Goal: Obtain resource: Download file/media

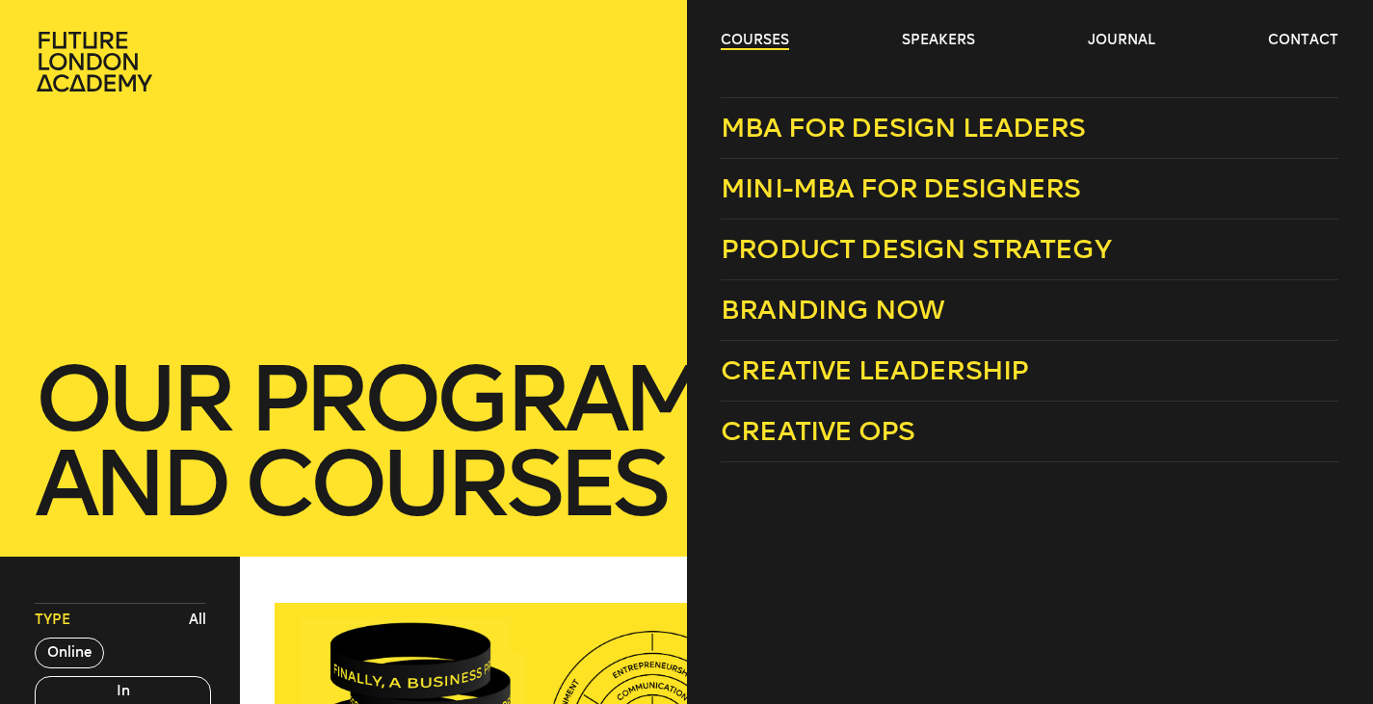
click at [761, 47] on link "courses" at bounding box center [755, 40] width 68 height 19
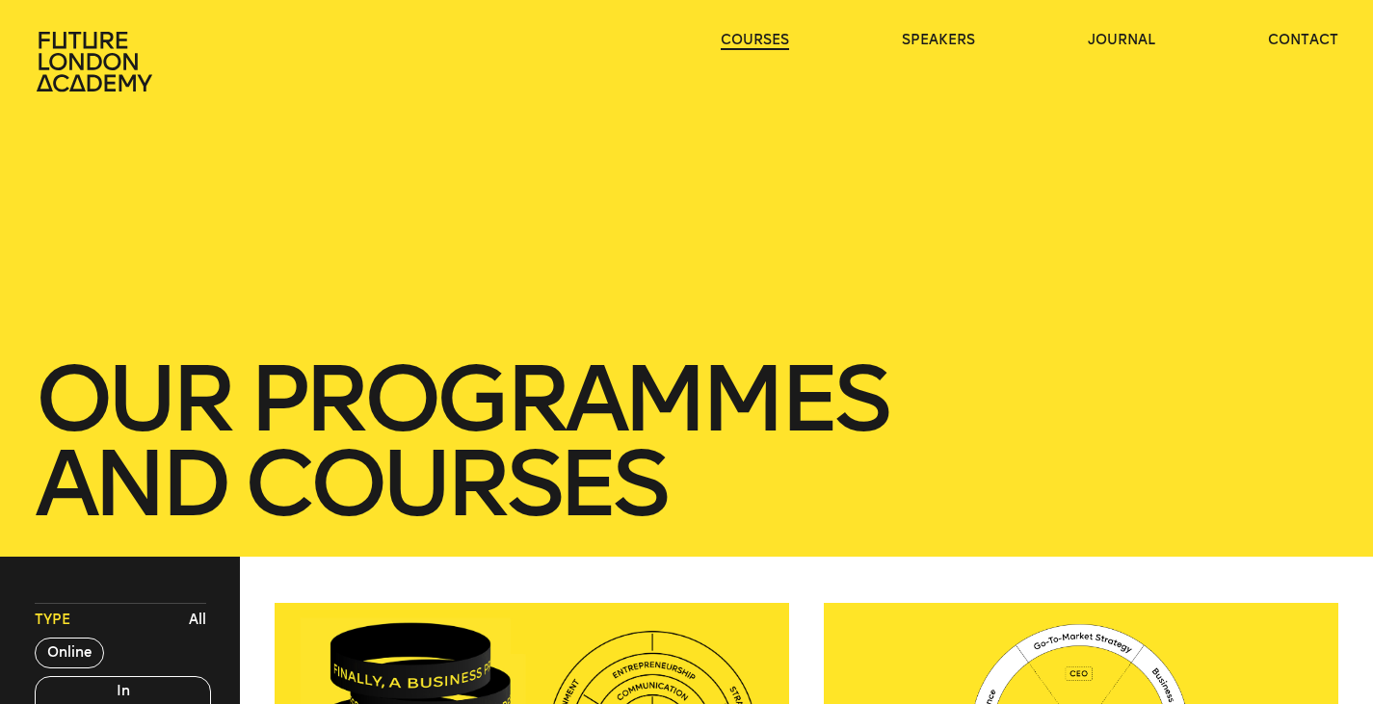
click at [761, 47] on link "courses" at bounding box center [755, 40] width 68 height 19
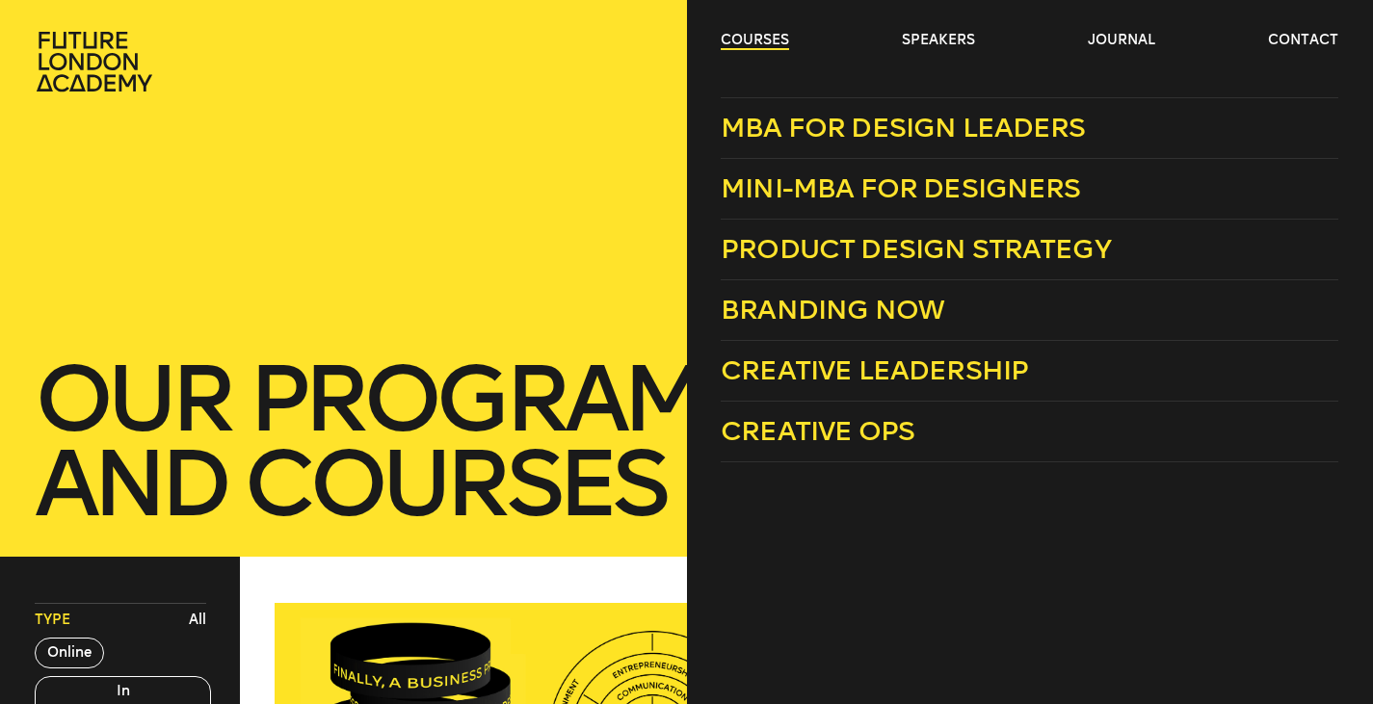
click at [775, 43] on link "courses" at bounding box center [755, 40] width 68 height 19
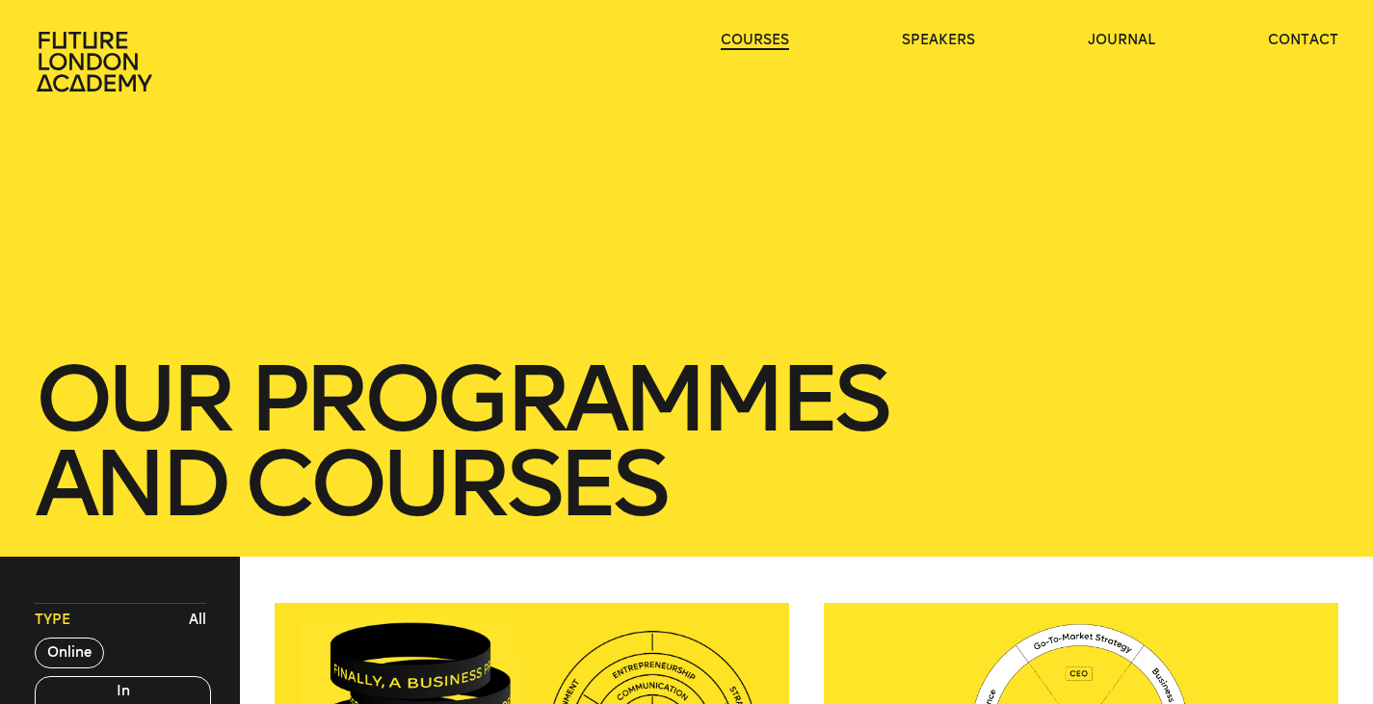
click at [775, 43] on link "courses" at bounding box center [755, 40] width 68 height 19
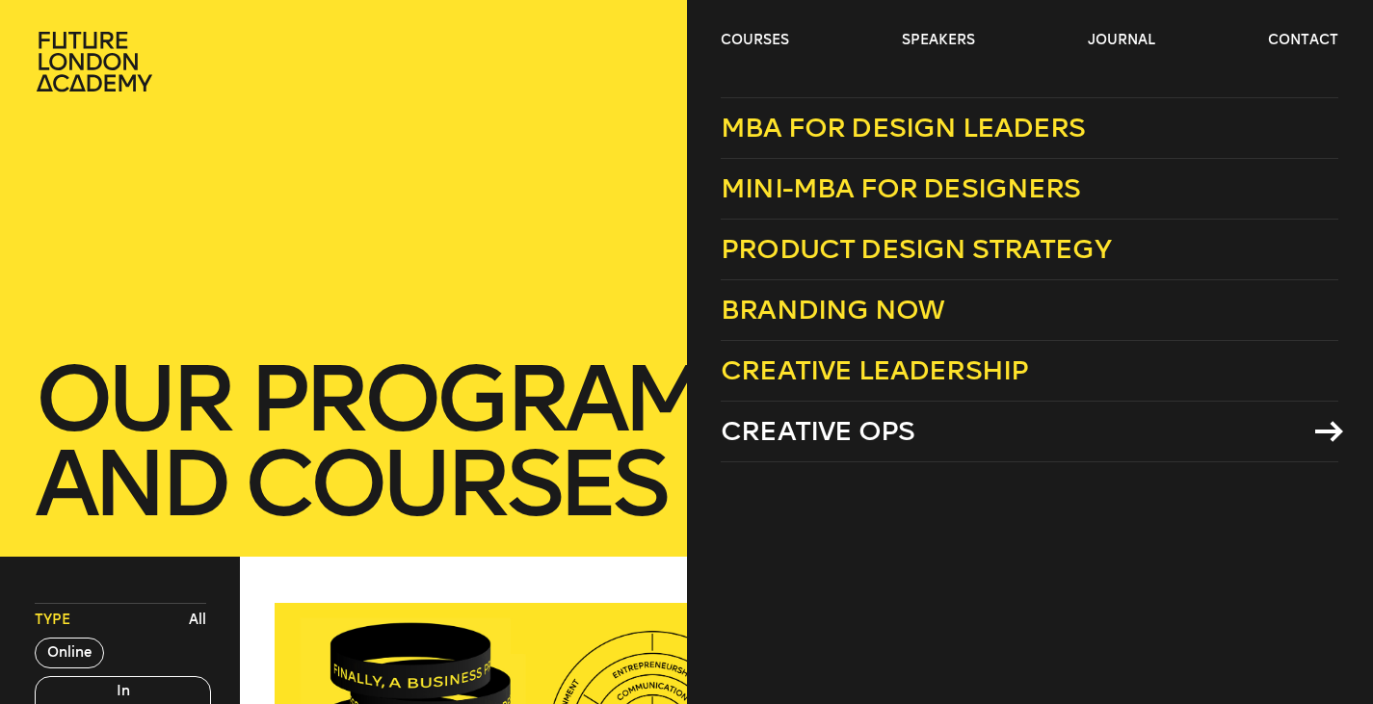
click at [874, 429] on span "Creative Ops" at bounding box center [818, 431] width 194 height 32
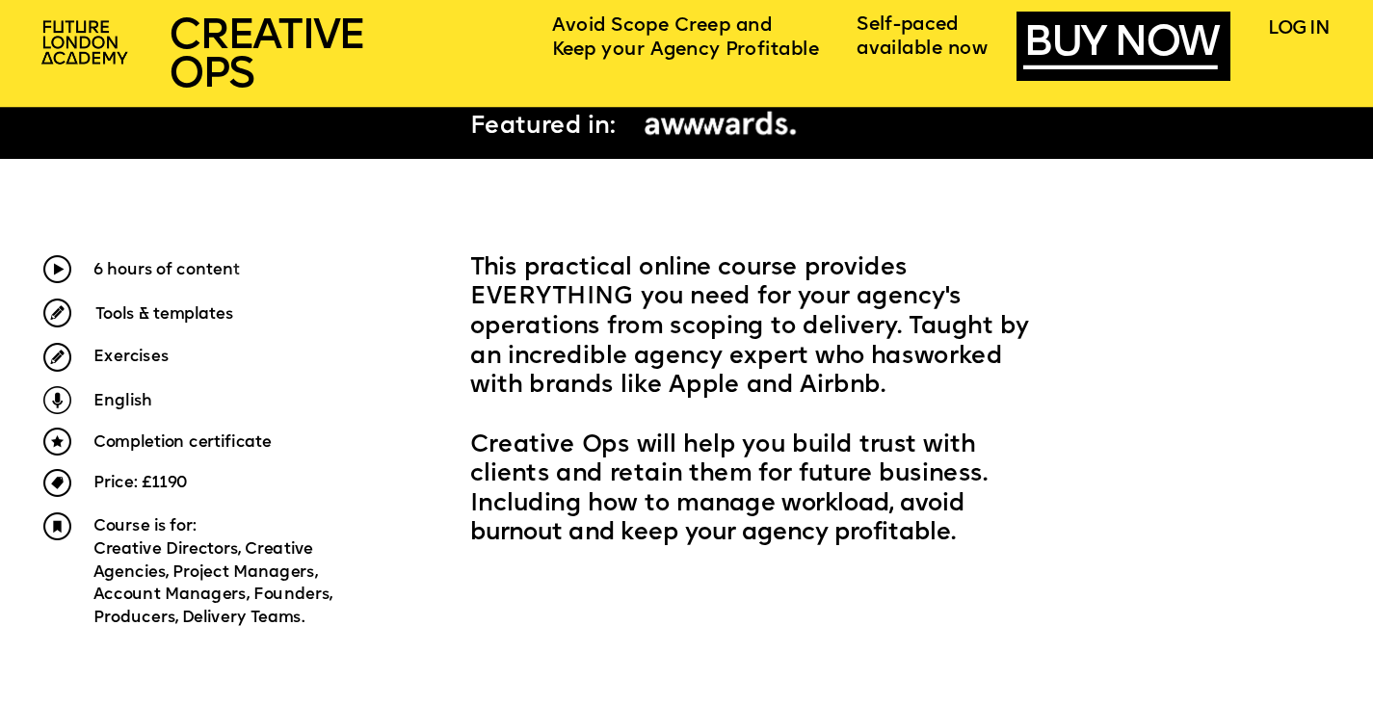
scroll to position [684, 0]
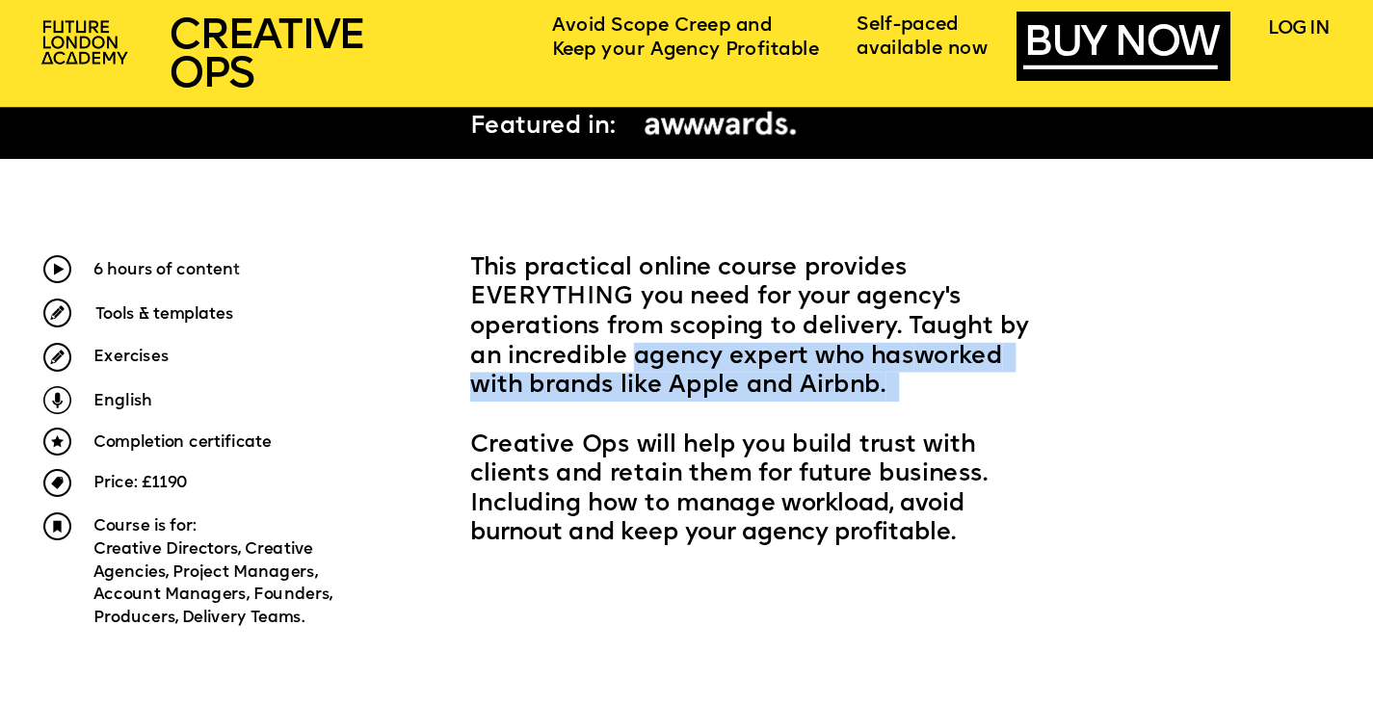
drag, startPoint x: 633, startPoint y: 345, endPoint x: 653, endPoint y: 430, distance: 87.2
click at [653, 430] on div "This practical online course provides EVERYTHING you need for your agency's ope…" at bounding box center [763, 401] width 587 height 295
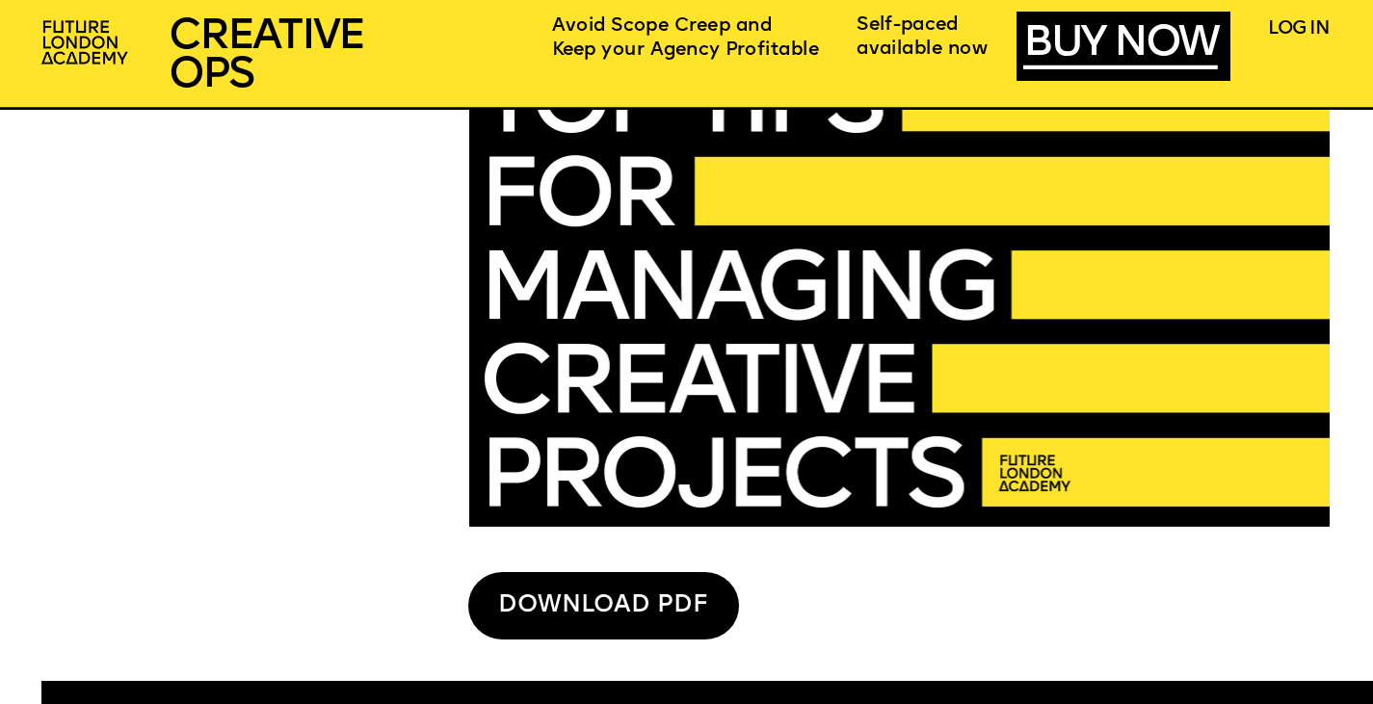
scroll to position [4859, 0]
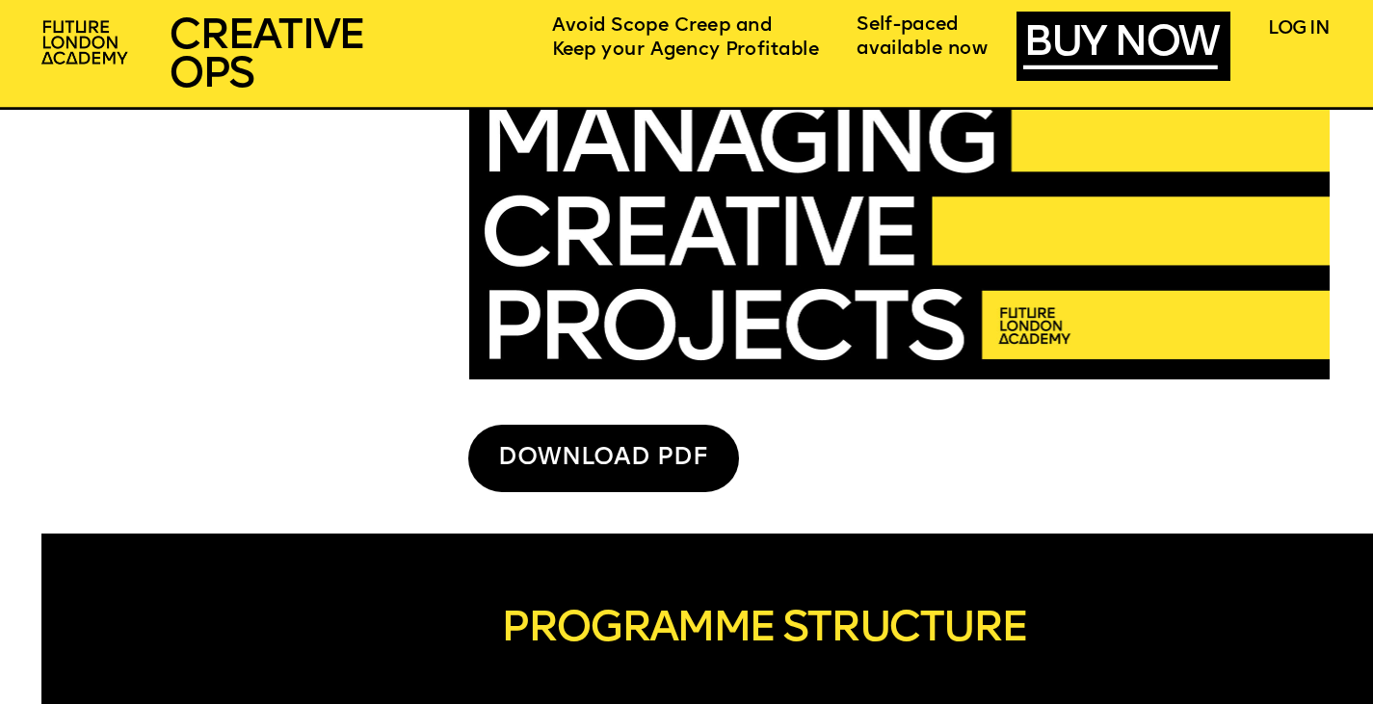
click at [638, 459] on div "DOWNLOAD PDF" at bounding box center [603, 458] width 271 height 67
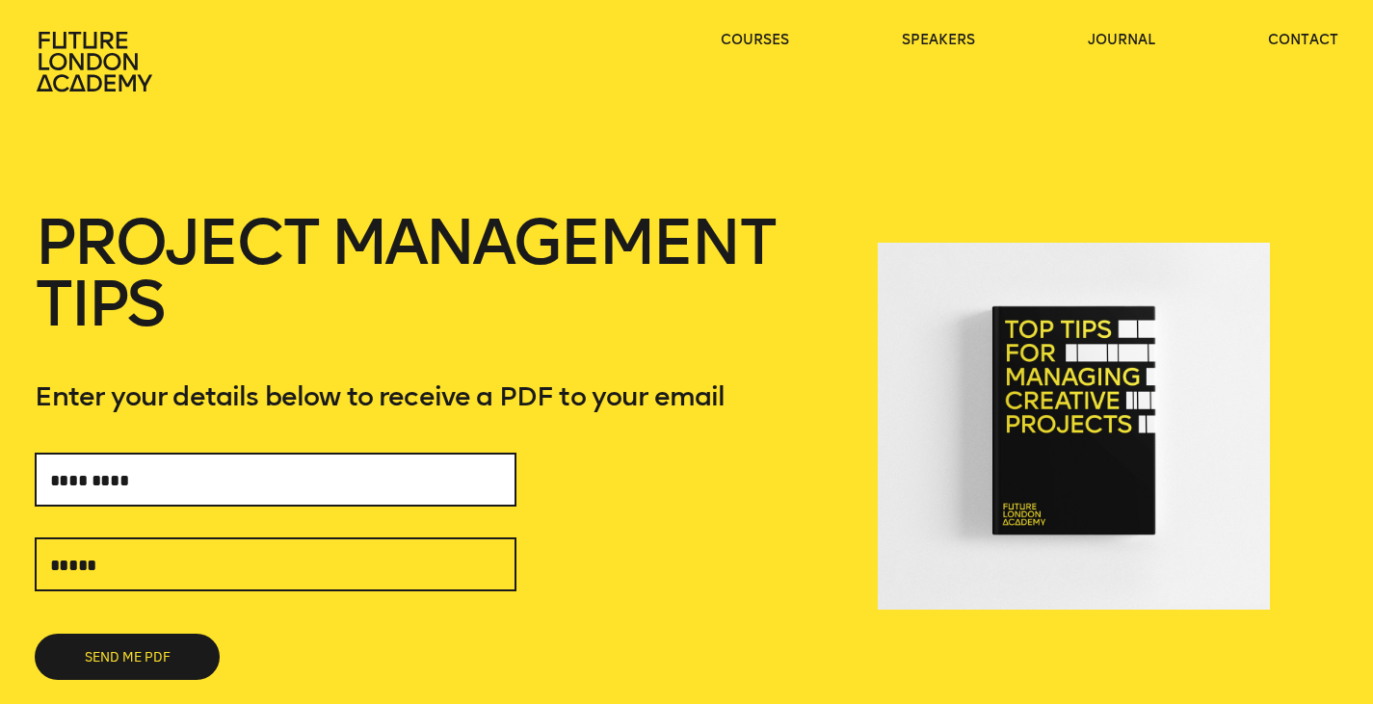
click at [408, 462] on input "text" at bounding box center [276, 480] width 482 height 54
type input "******"
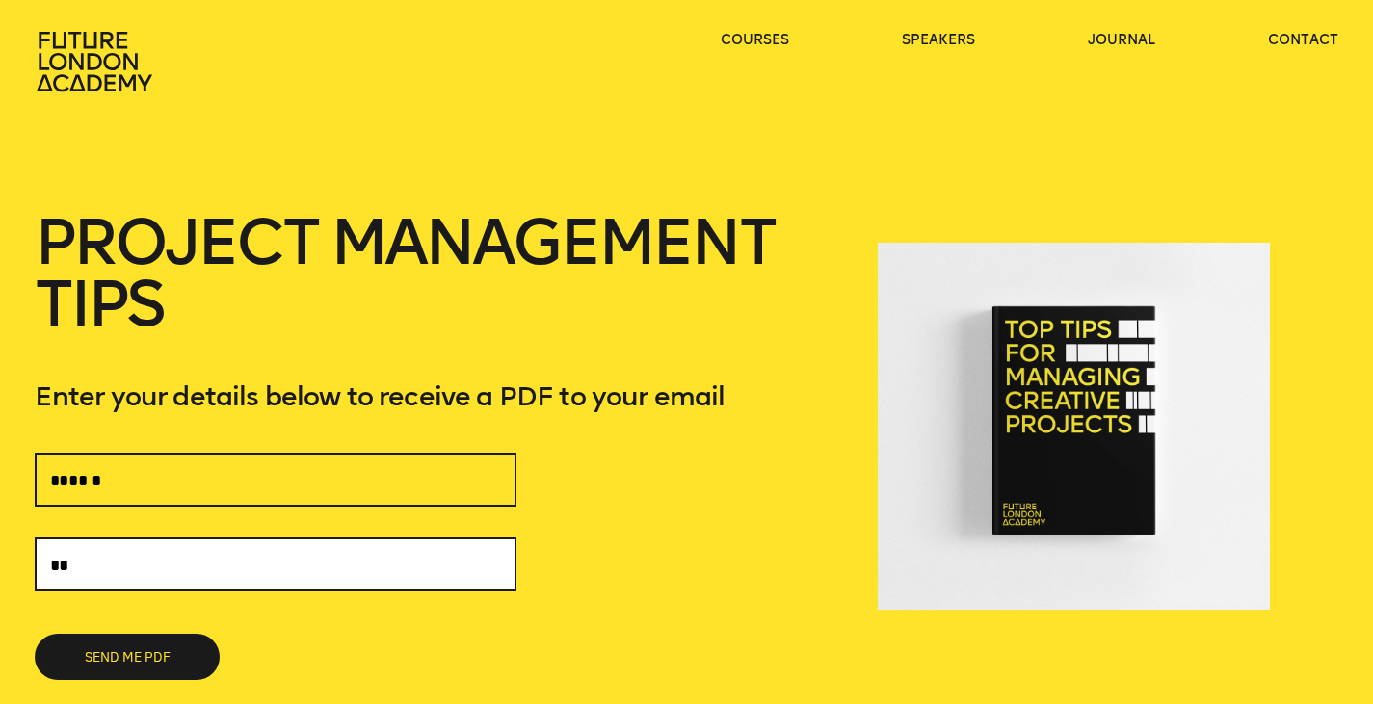
type input "*"
type input "**********"
click at [126, 657] on button "SEND ME PDF" at bounding box center [127, 657] width 185 height 46
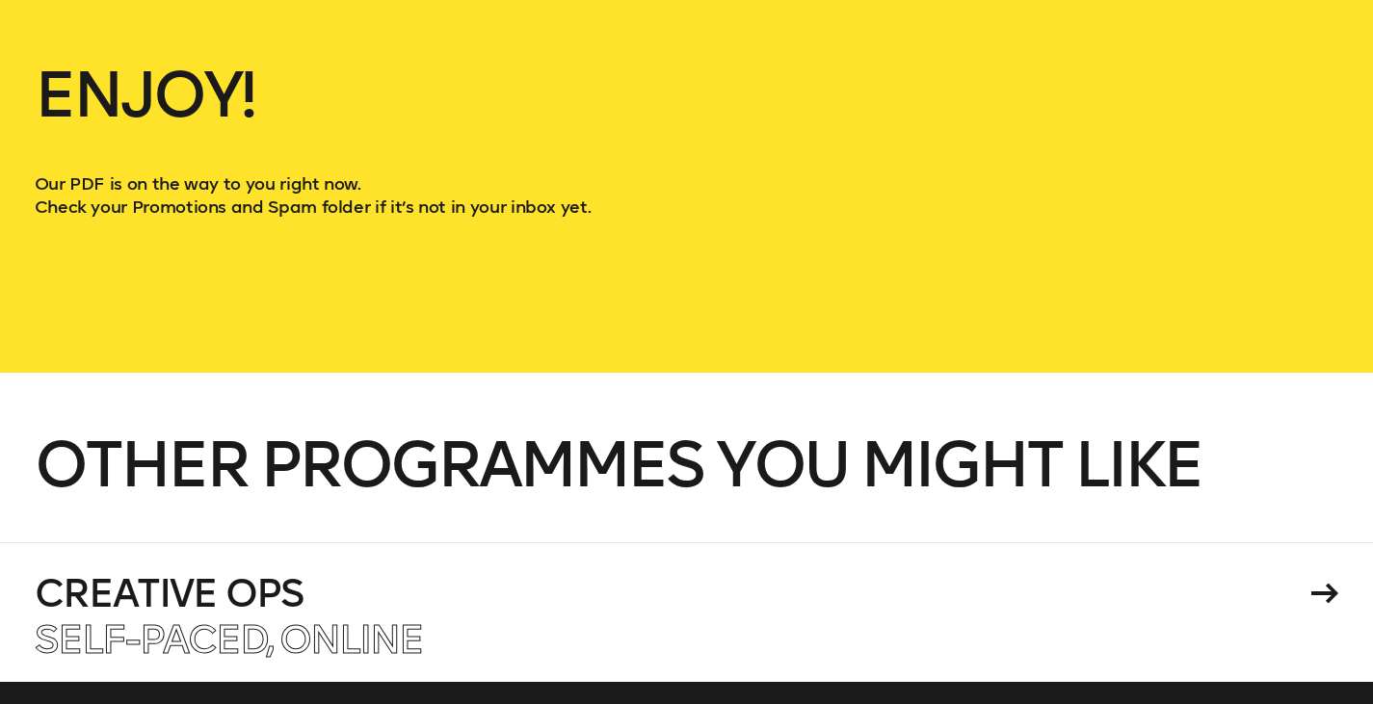
scroll to position [950, 0]
